Goal: Communication & Community: Answer question/provide support

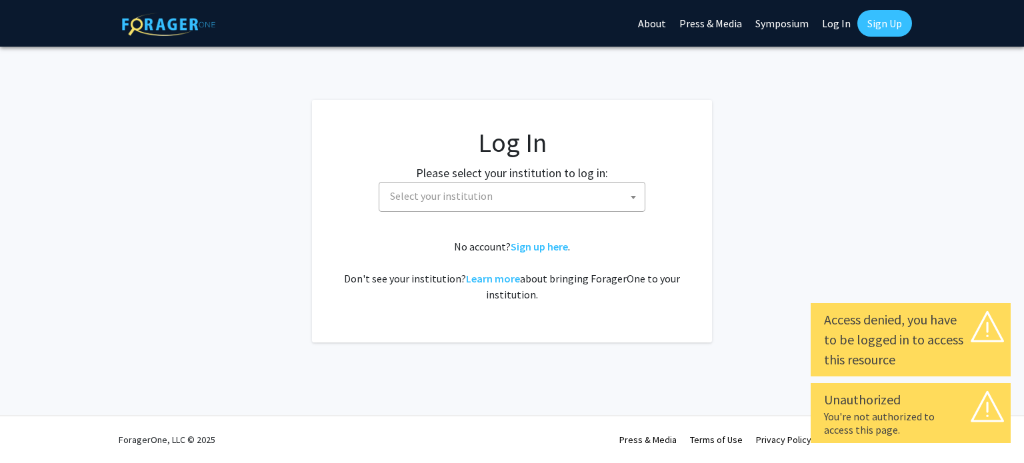
click at [563, 207] on span "Select your institution" at bounding box center [515, 196] width 260 height 27
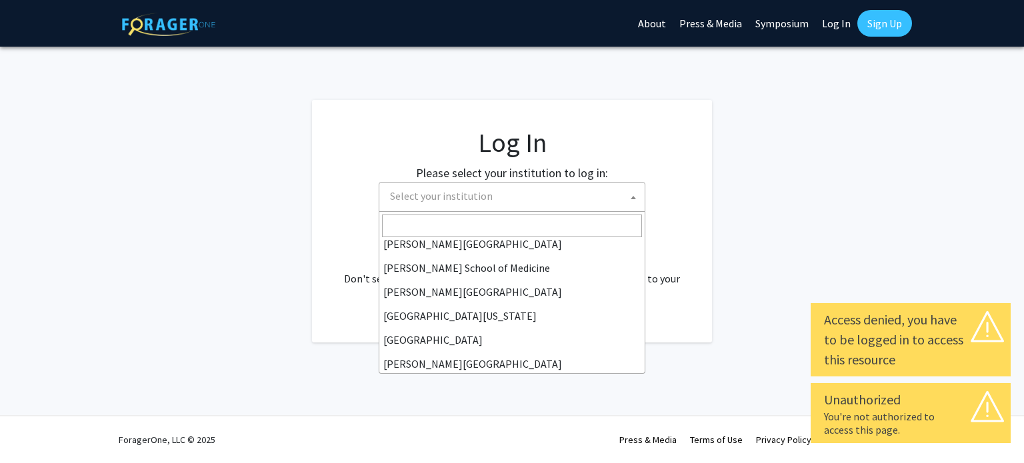
scroll to position [467, 0]
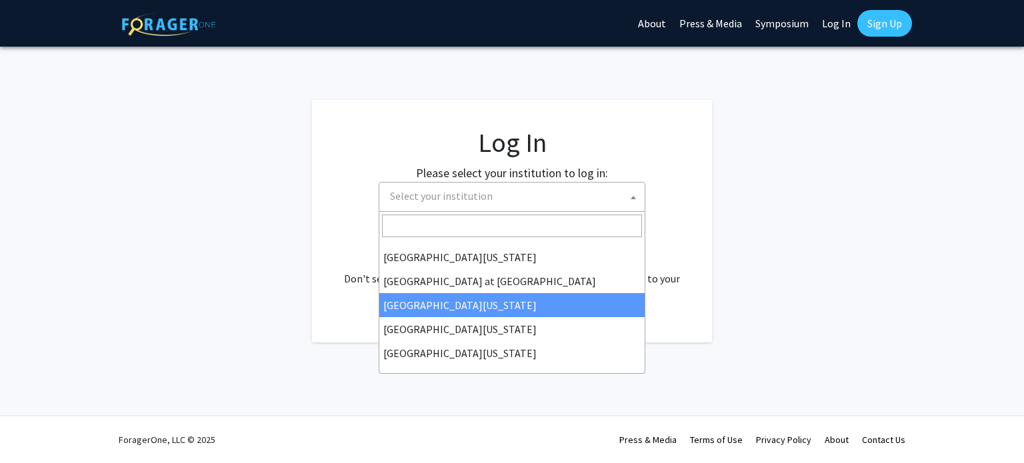
select select "13"
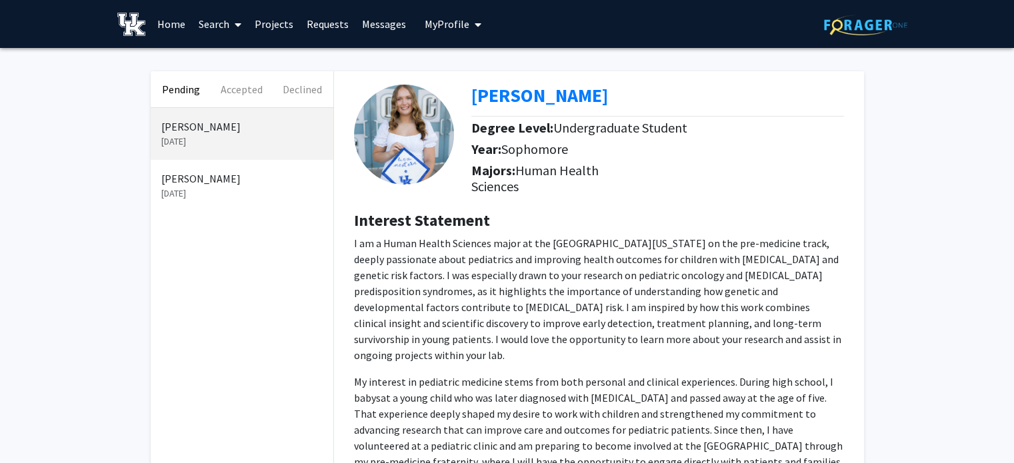
scroll to position [196, 0]
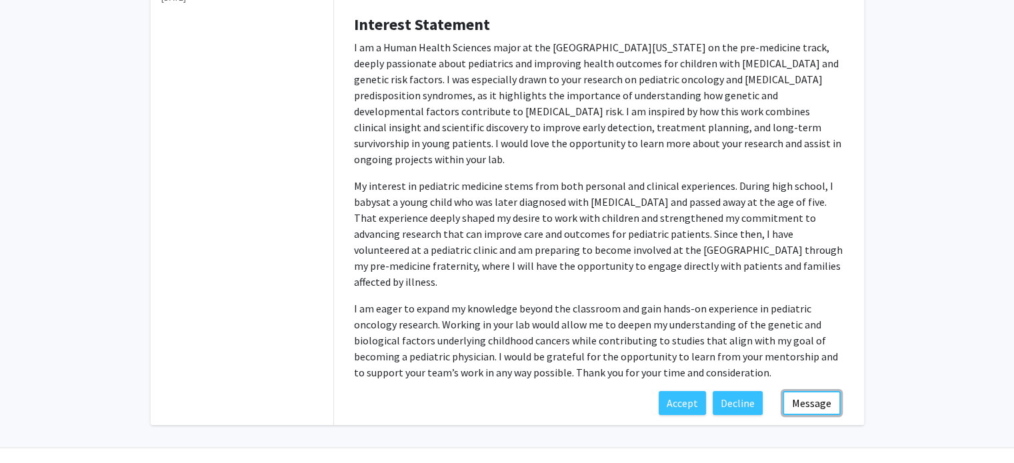
click at [803, 391] on button "Message" at bounding box center [812, 403] width 58 height 24
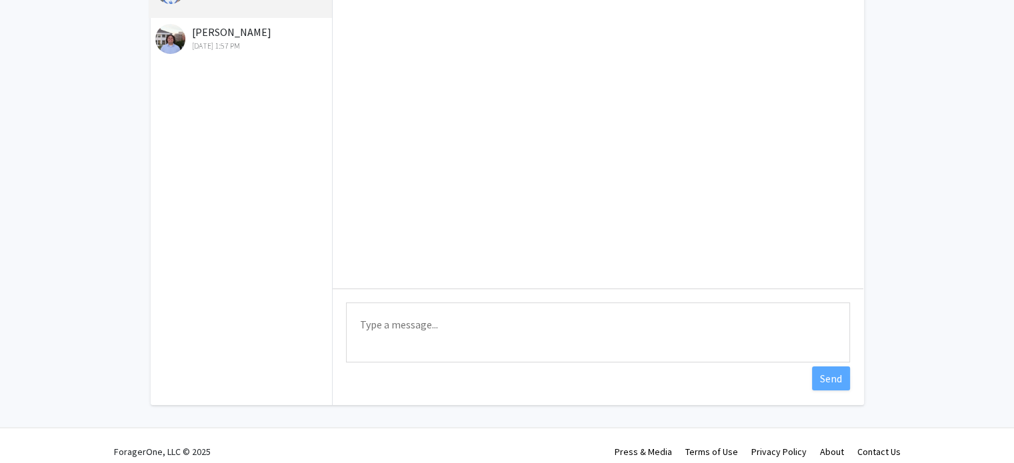
scroll to position [133, 0]
click at [411, 332] on textarea "Type a message" at bounding box center [598, 332] width 504 height 60
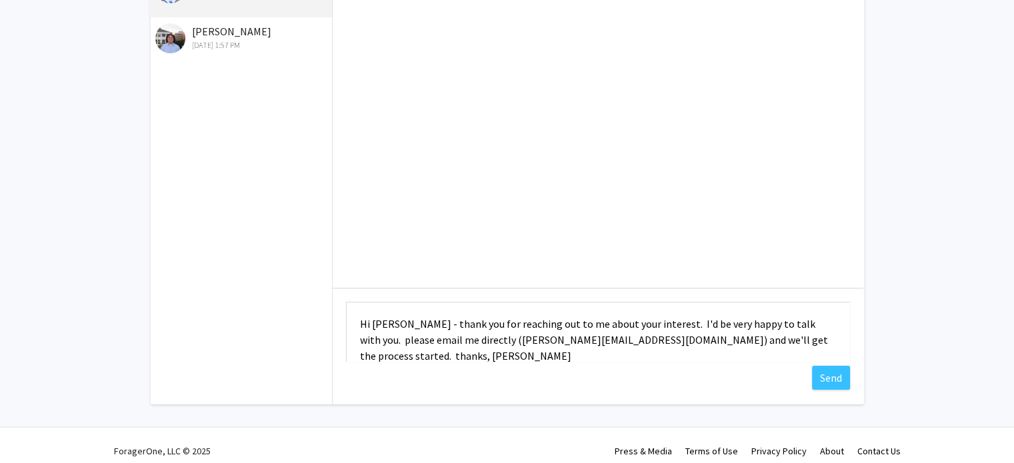
type textarea "Hi Sophie - thank you for reaching out to me about your interest. I'd be very h…"
